Goal: Transaction & Acquisition: Download file/media

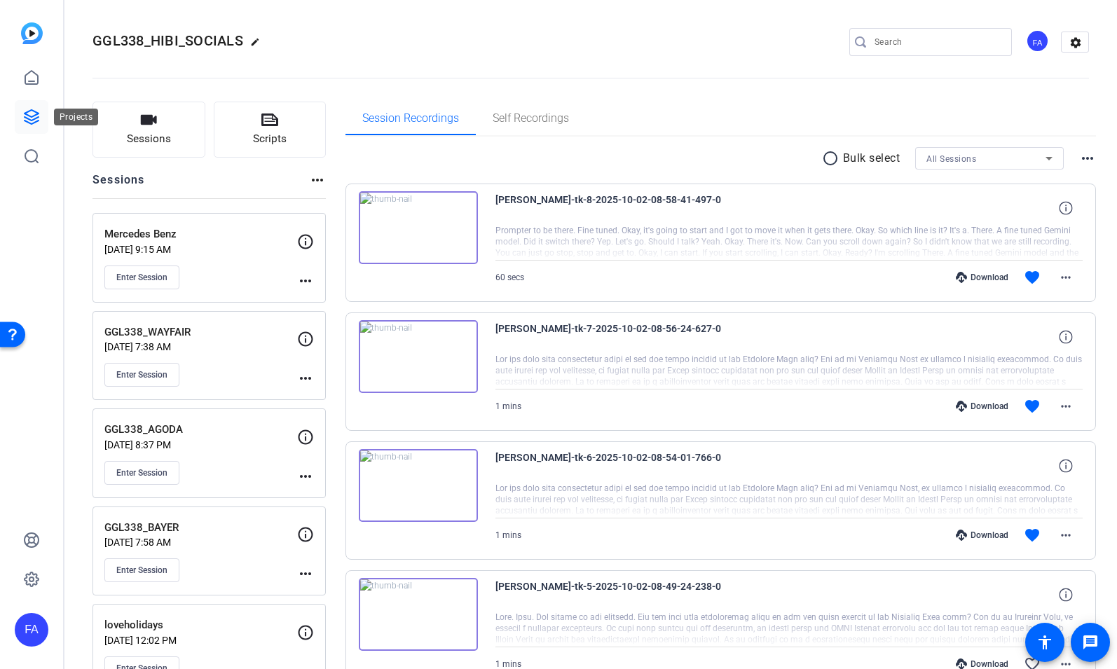
click at [29, 114] on icon at bounding box center [31, 117] width 17 height 17
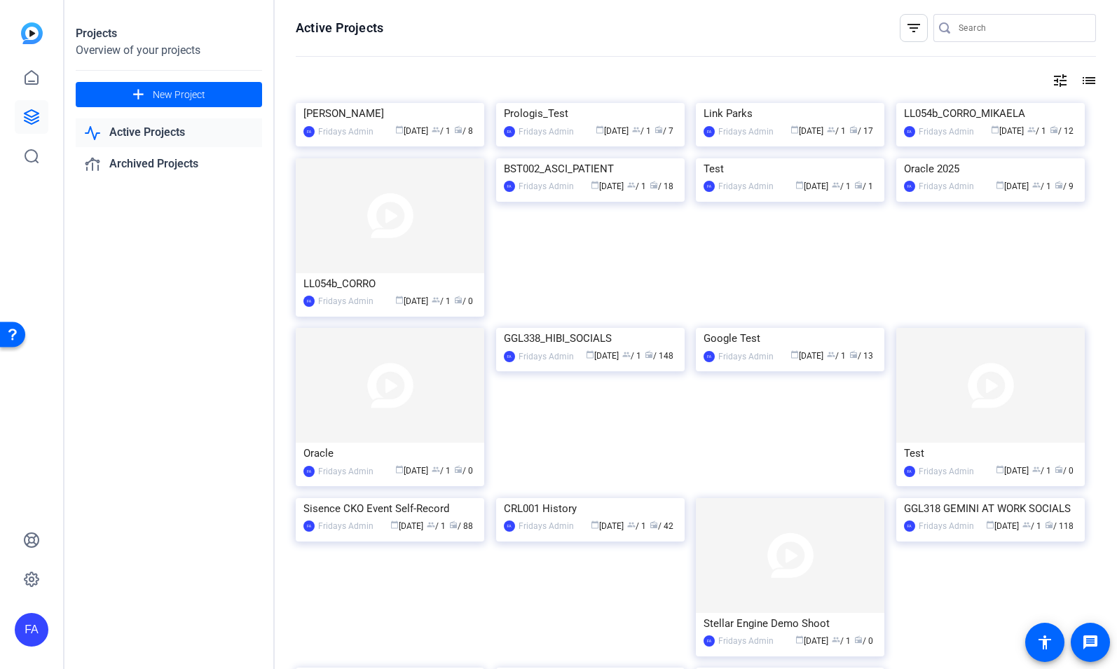
click at [161, 132] on link "Active Projects" at bounding box center [169, 132] width 186 height 29
click at [339, 124] on div "[PERSON_NAME]" at bounding box center [389, 113] width 173 height 21
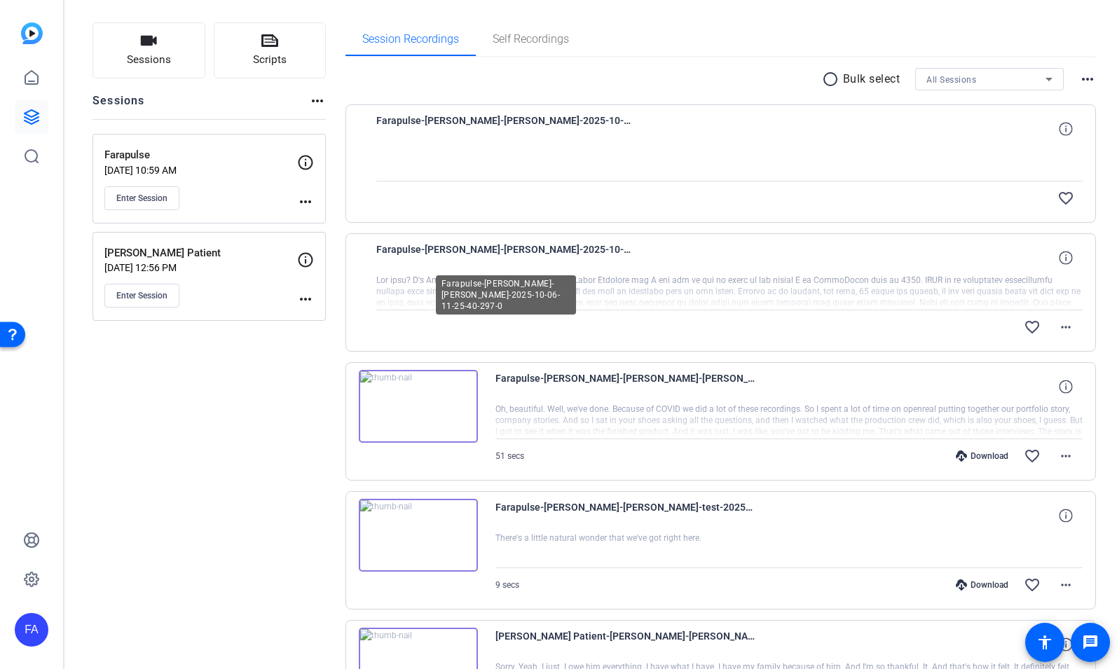
scroll to position [180, 0]
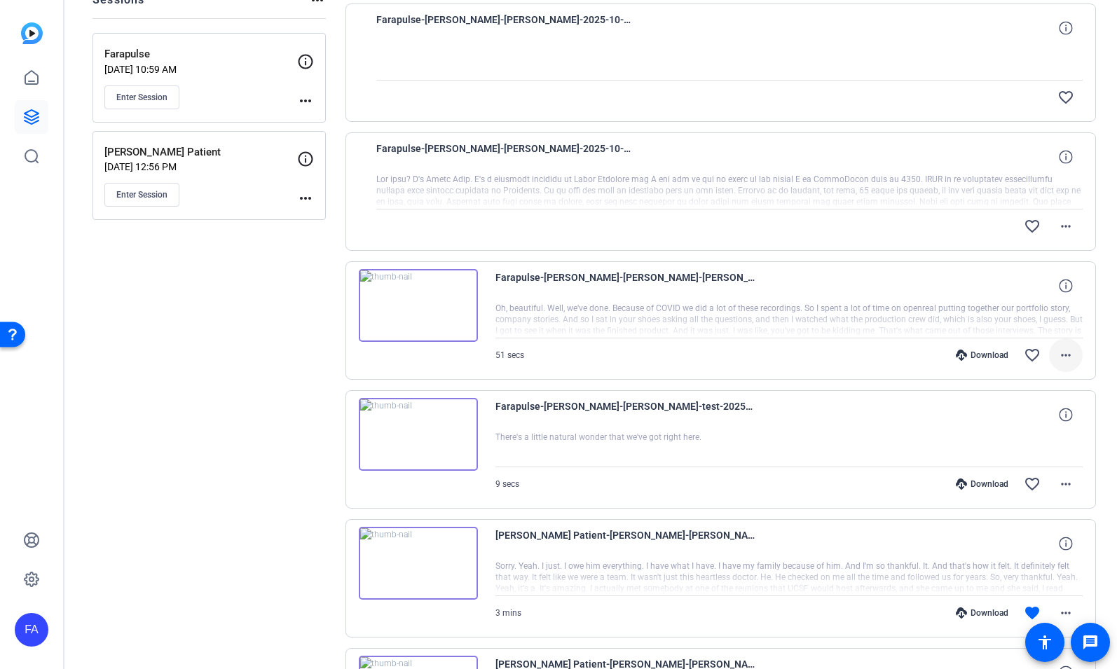
click at [1067, 354] on mat-icon "more_horiz" at bounding box center [1065, 355] width 17 height 17
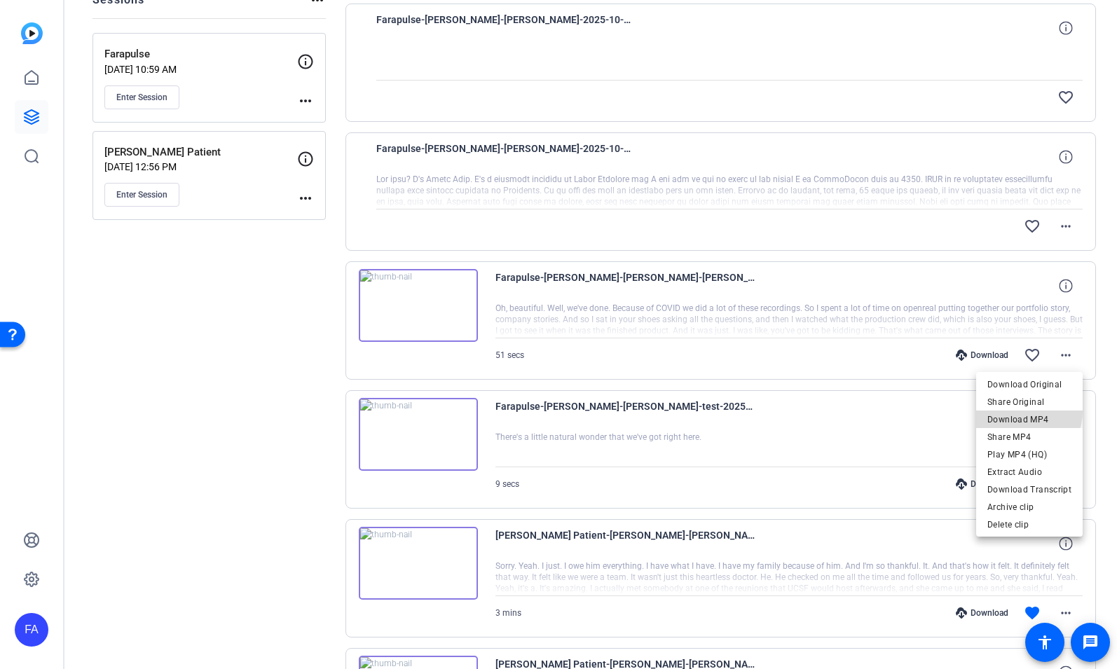
click at [1017, 411] on span "Download MP4" at bounding box center [1029, 419] width 84 height 17
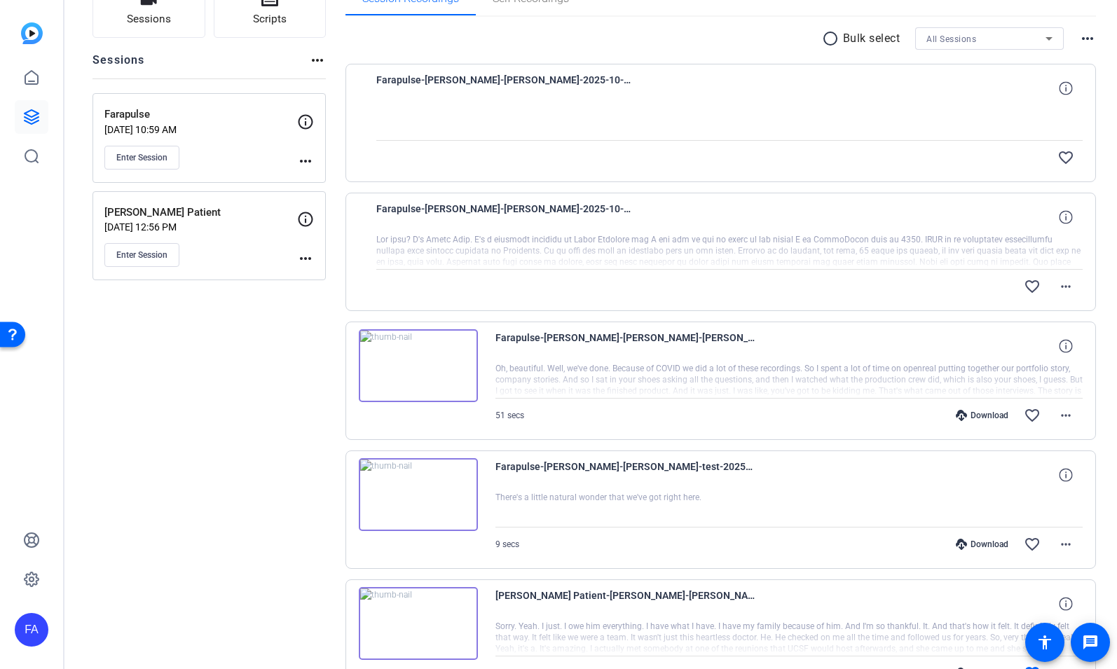
scroll to position [125, 0]
